Goal: Transaction & Acquisition: Purchase product/service

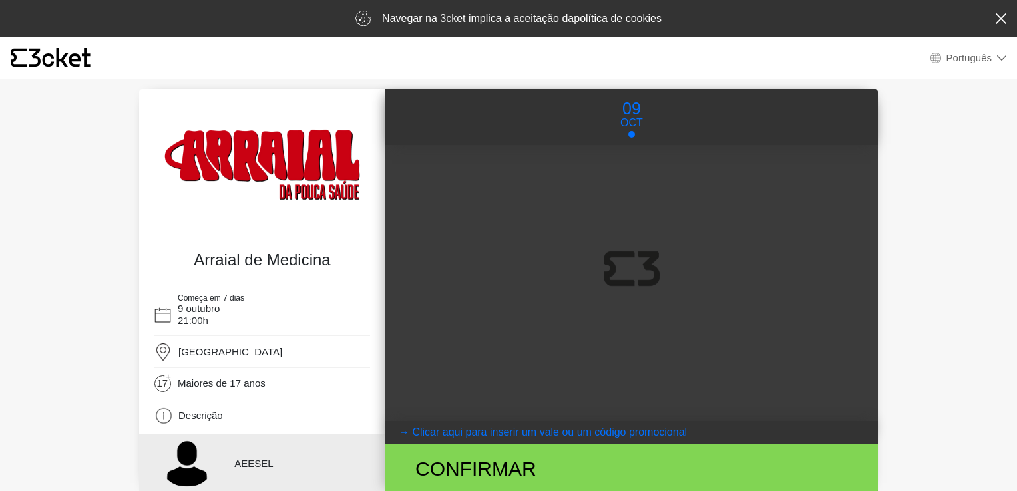
select select "pt_PT"
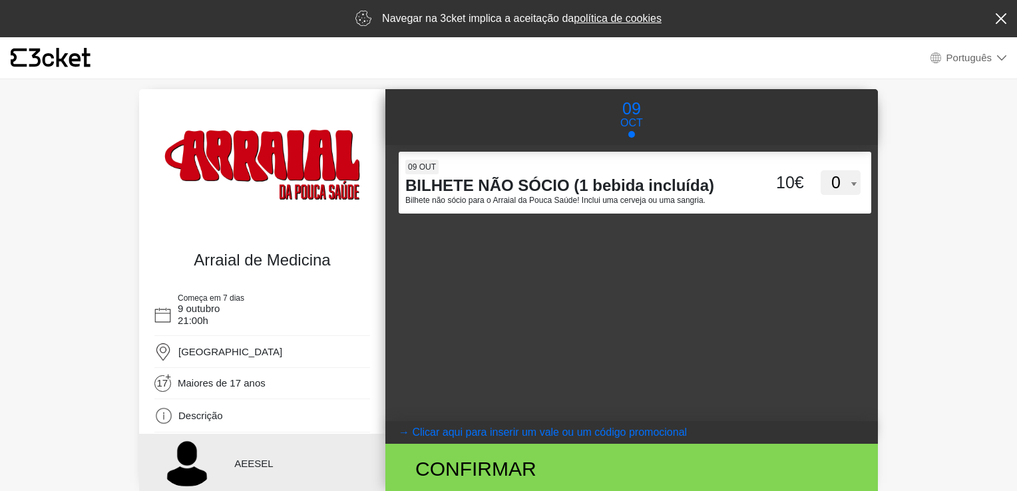
scroll to position [63, 0]
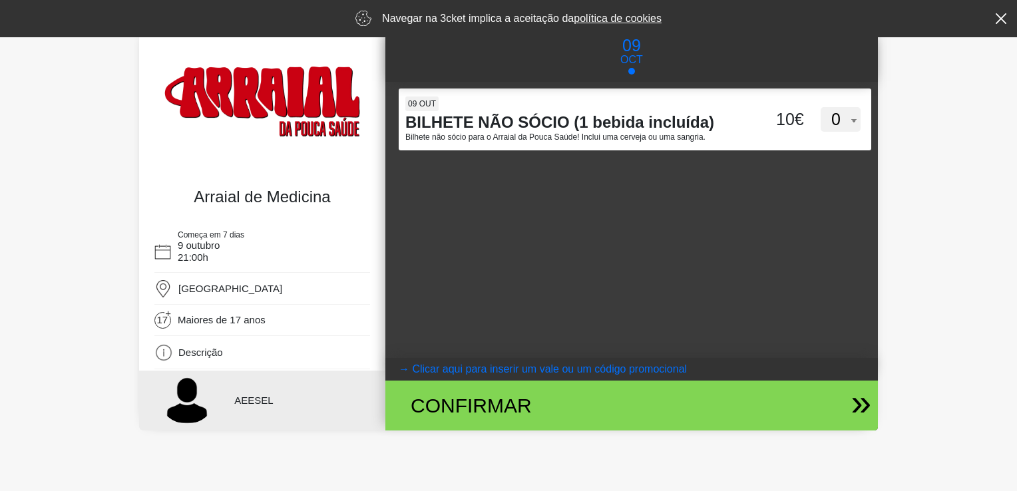
click at [508, 409] on div "Confirmar" at bounding box center [551, 406] width 301 height 30
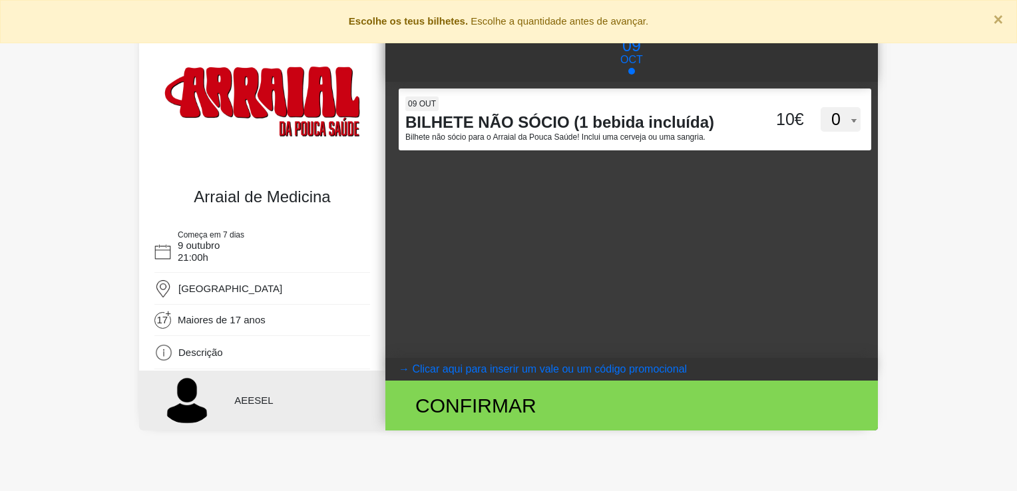
click at [638, 171] on div "QStNaFBtNTFNZFpZaW9CckxUV0VPUT09 [DATE] BILHETE NÃO SÓCIO (1 bebida incluída) B…" at bounding box center [631, 220] width 492 height 276
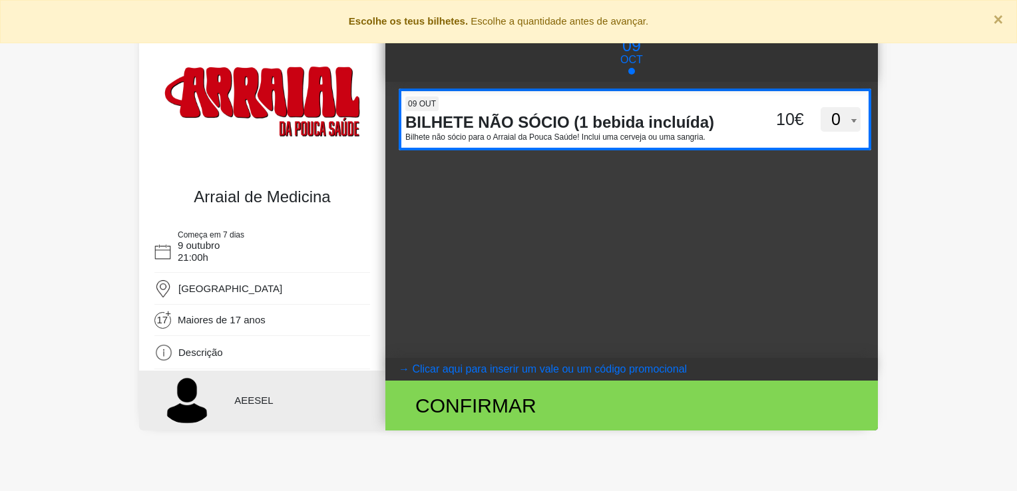
click at [669, 110] on div "09 out" at bounding box center [572, 104] width 335 height 17
click at [618, 108] on input "QStNaFBtNTFNZFpZaW9CckxUV0VPUT09" at bounding box center [509, 98] width 220 height 20
select select "1"
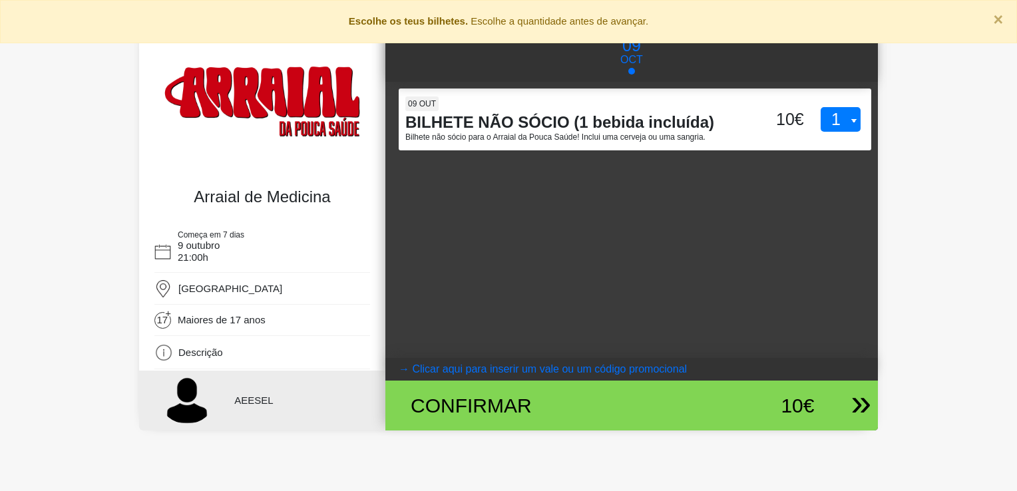
click at [703, 414] on div "10€" at bounding box center [757, 406] width 113 height 30
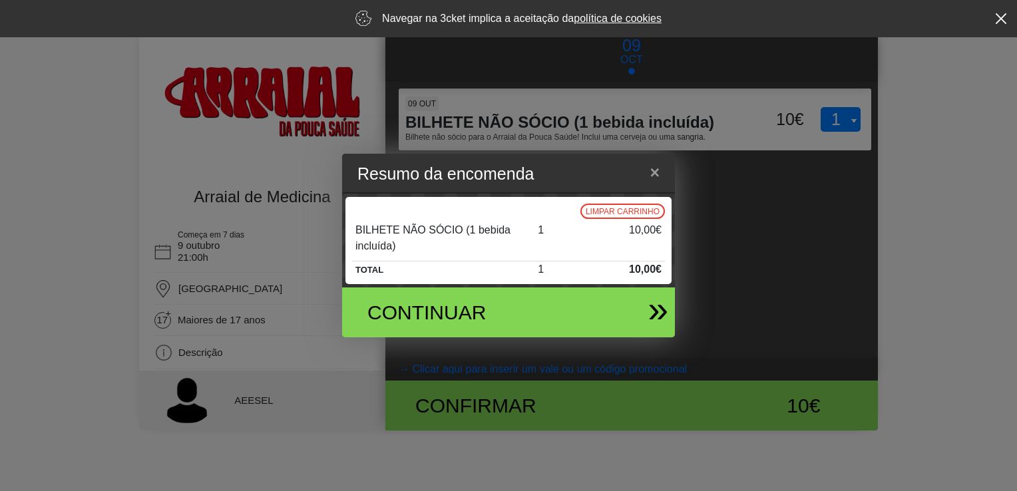
click at [635, 304] on div "Continuar" at bounding box center [502, 312] width 311 height 50
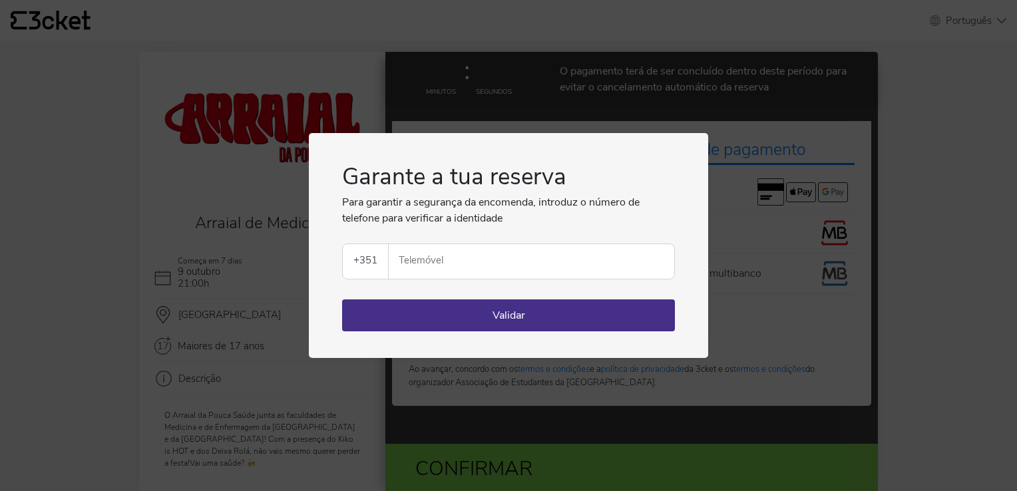
select select "pt_PT"
click at [499, 267] on input "Telemóvel" at bounding box center [536, 261] width 275 height 35
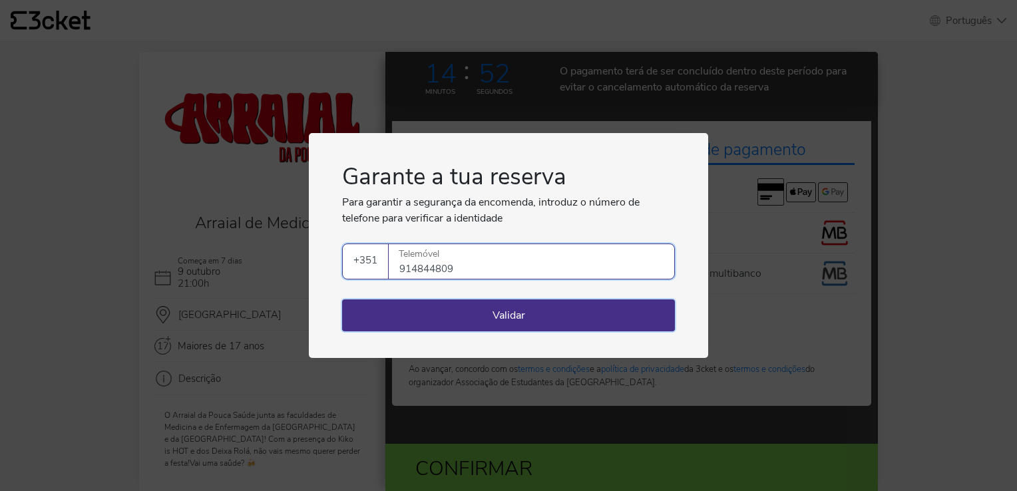
type input "914844809"
click at [512, 321] on button "Validar" at bounding box center [508, 315] width 333 height 32
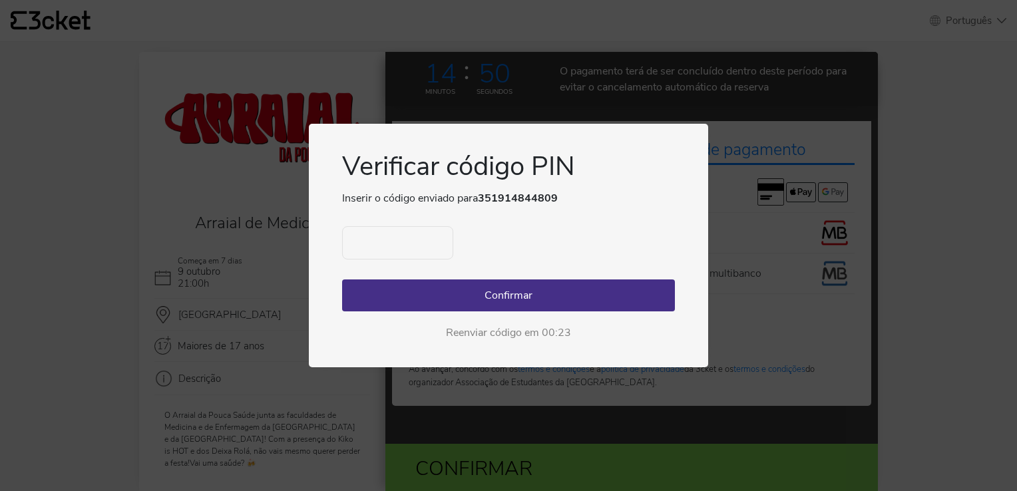
click at [426, 246] on input "text" at bounding box center [397, 242] width 111 height 33
type input "4566"
click at [511, 298] on button "Confirmar" at bounding box center [508, 295] width 333 height 32
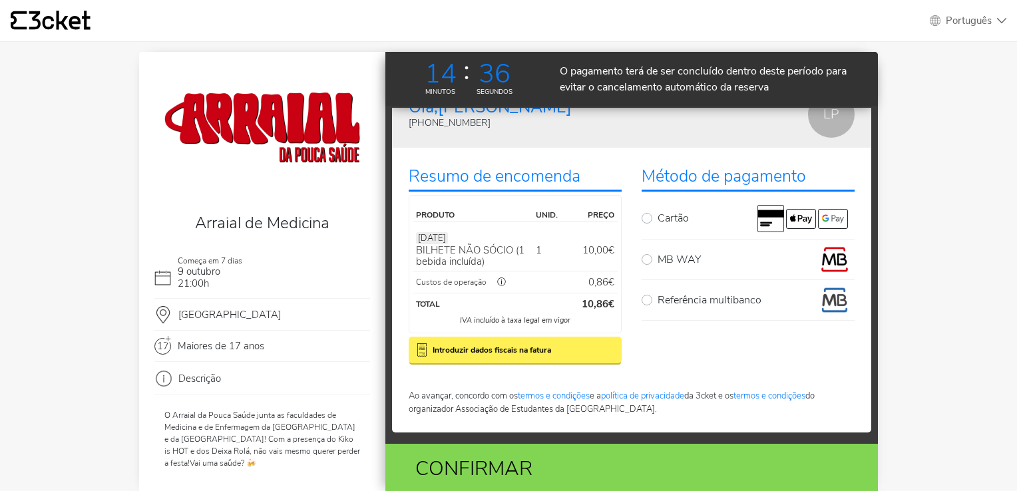
scroll to position [26, 0]
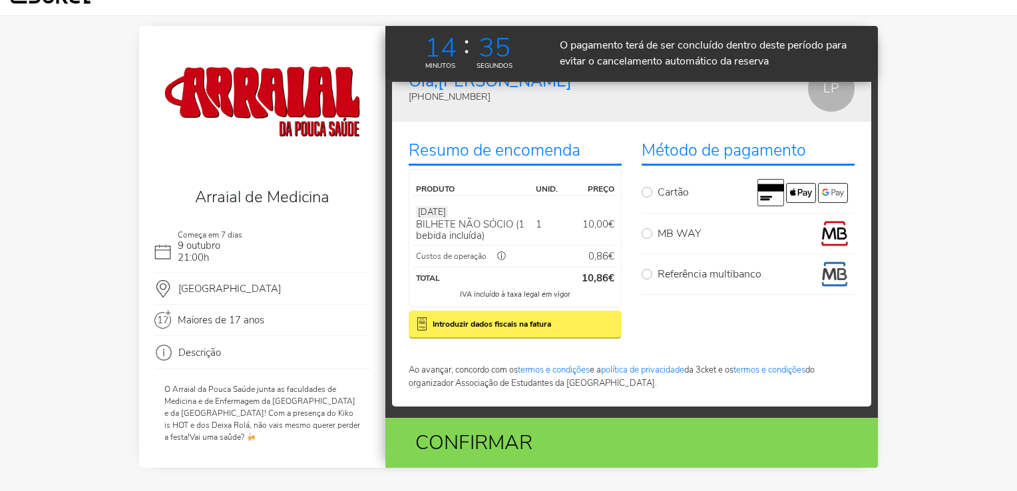
click at [657, 233] on label "MB WAY" at bounding box center [755, 233] width 197 height 27
click at [657, 229] on input "MB WAY" at bounding box center [661, 224] width 9 height 9
radio input "true"
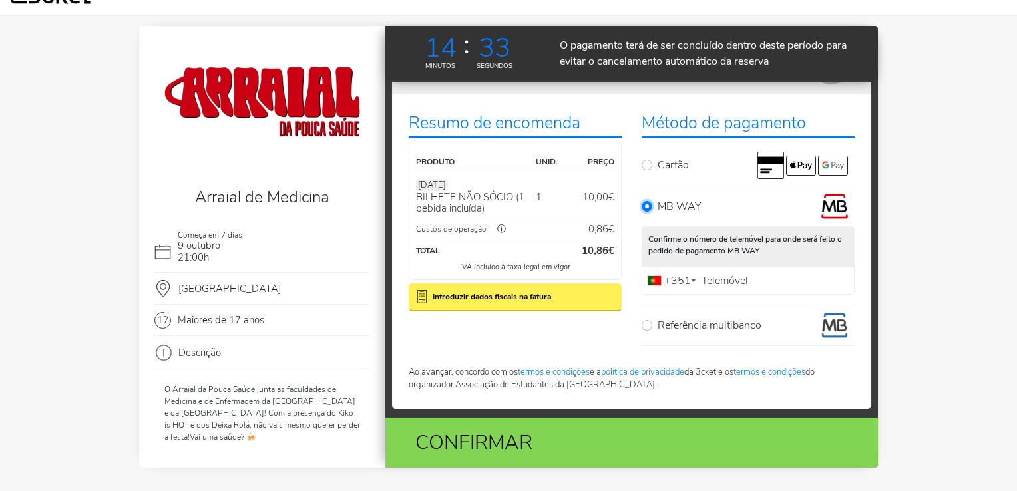
scroll to position [69, 0]
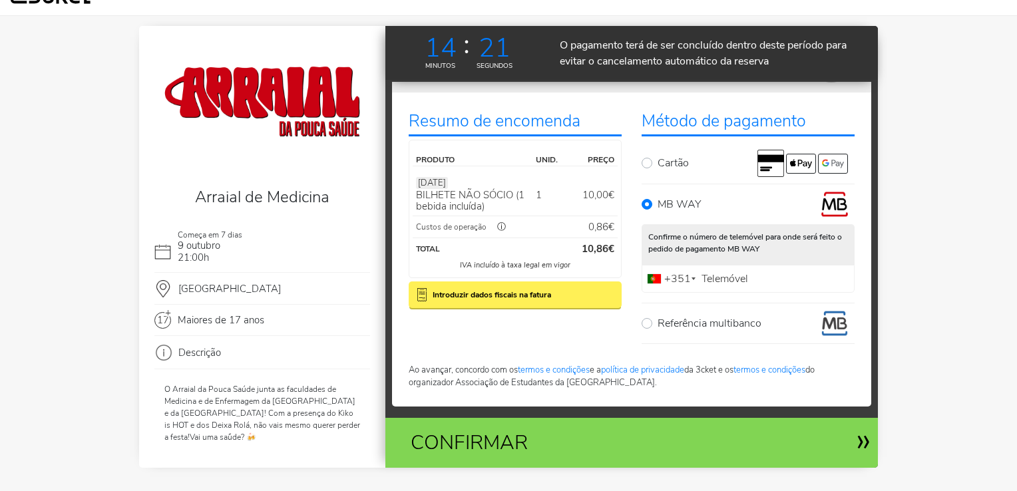
click at [597, 432] on div "Confirmar" at bounding box center [551, 443] width 301 height 30
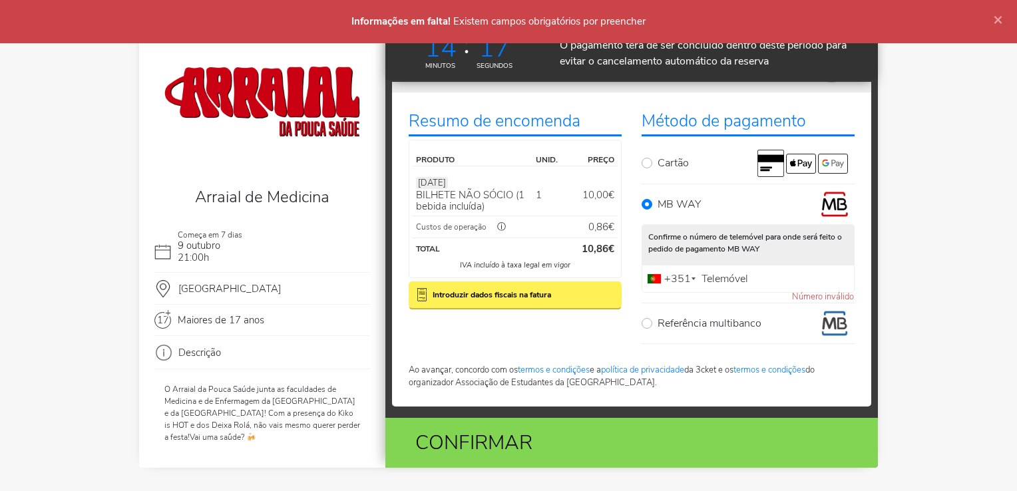
click at [716, 279] on label "Telemóvel" at bounding box center [724, 279] width 53 height 9
click at [716, 279] on input "Telemóvel" at bounding box center [747, 279] width 213 height 28
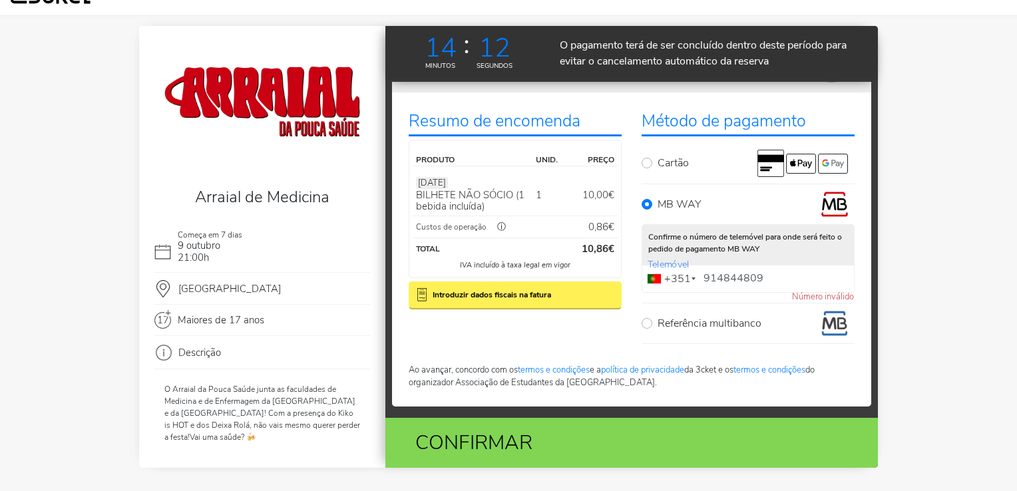
type input "914844809"
click at [939, 289] on body "Informações em falta! Existem campos obrigatórios por preencher × {' '} Portugu…" at bounding box center [508, 233] width 1017 height 518
click at [683, 428] on div "Confirmar" at bounding box center [551, 443] width 301 height 30
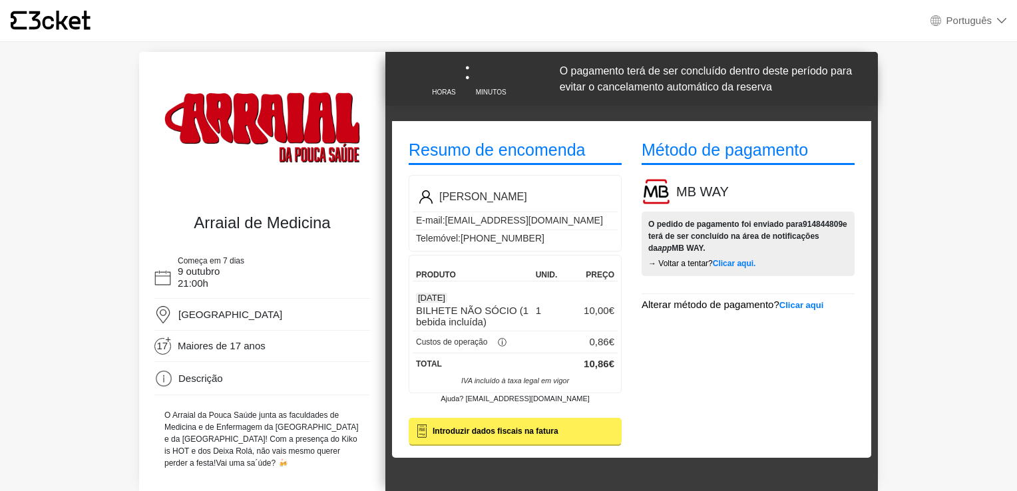
select select "pt_PT"
